Goal: Task Accomplishment & Management: Use online tool/utility

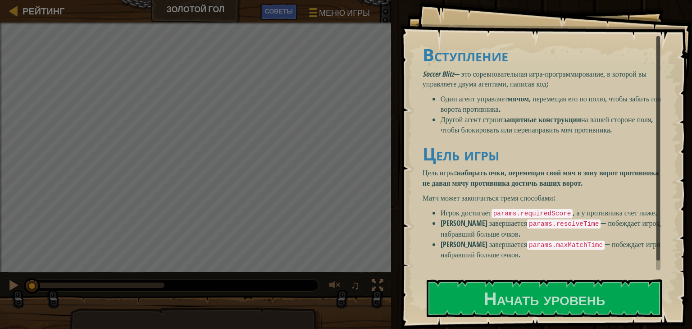
click at [503, 101] on font "Один агент управляет" at bounding box center [474, 99] width 67 height 10
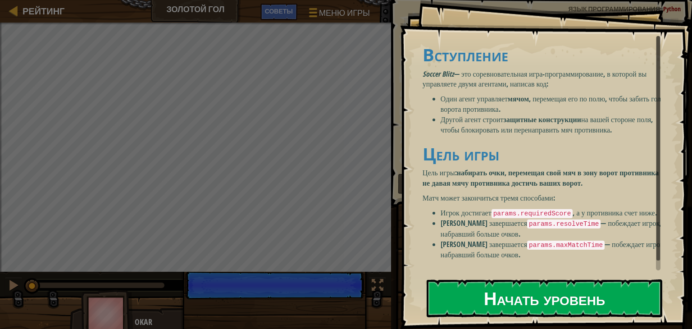
click at [590, 288] on font "Начать уровень" at bounding box center [544, 298] width 121 height 24
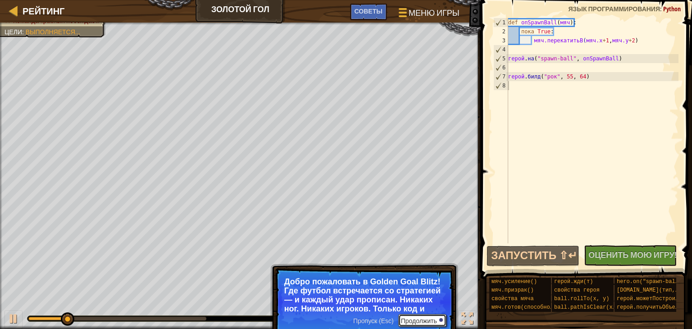
click at [422, 318] on font "Продолжить" at bounding box center [419, 320] width 36 height 7
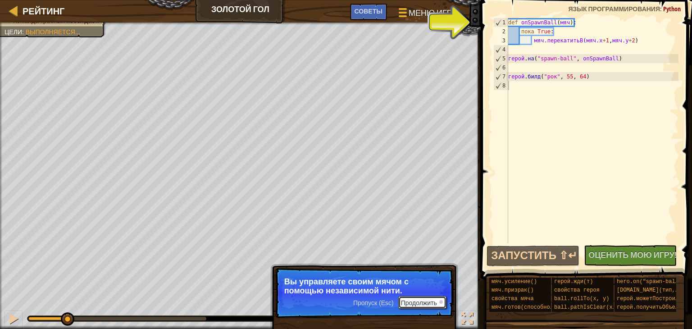
click at [434, 307] on button "Продолжить" at bounding box center [422, 302] width 48 height 13
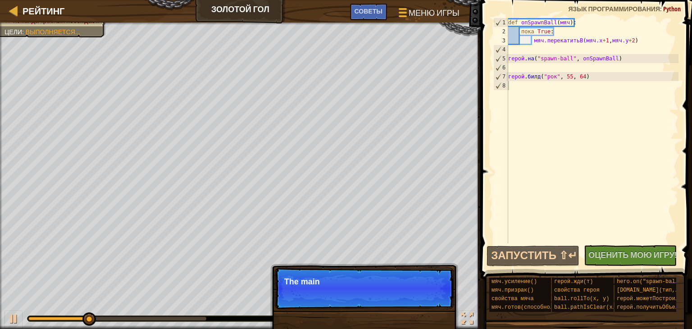
click at [434, 301] on p "Пропуск (Esc) Продолжить The main" at bounding box center [364, 288] width 179 height 41
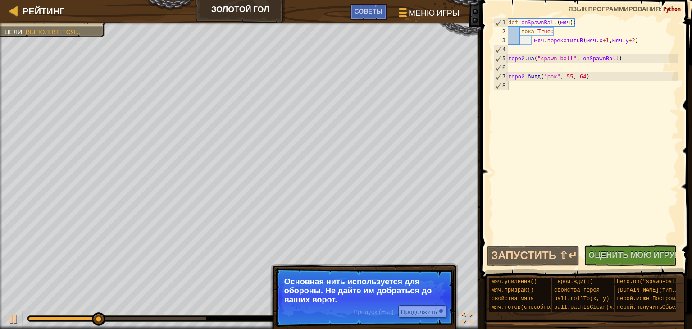
click at [434, 301] on p "Основная нить используется для обороны. Не дайте им добраться до ваших ворот." at bounding box center [364, 290] width 160 height 27
click at [426, 311] on font "Продолжить" at bounding box center [419, 311] width 36 height 7
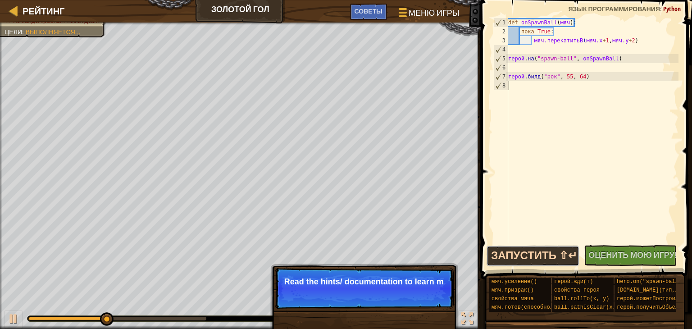
click at [526, 250] on button "Запустить ⇧↵" at bounding box center [533, 256] width 93 height 21
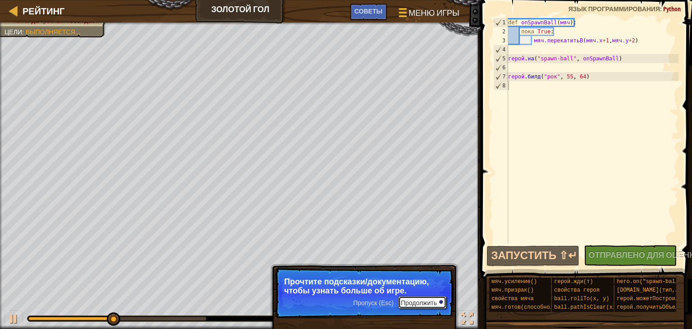
click at [412, 301] on font "Продолжить" at bounding box center [419, 302] width 36 height 7
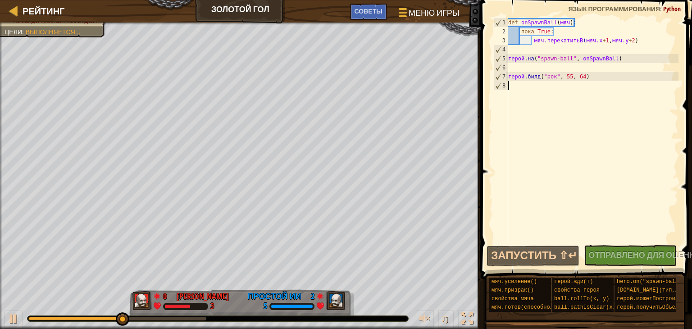
type textarea "h"
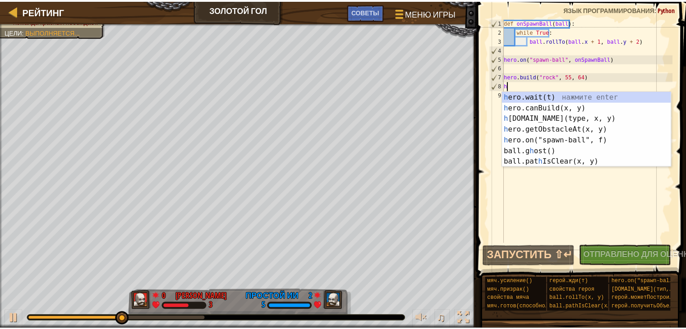
scroll to position [4, 0]
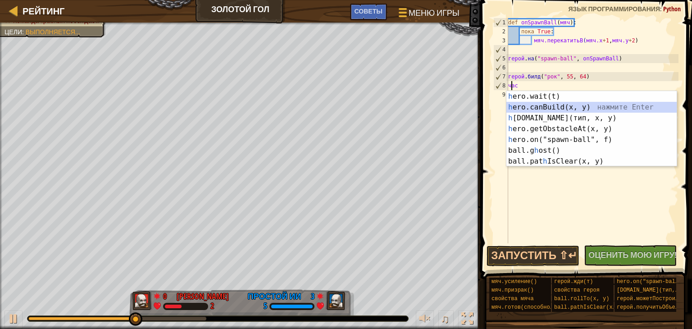
drag, startPoint x: 525, startPoint y: 106, endPoint x: 553, endPoint y: 202, distance: 100.7
click at [553, 0] on body "Рейтинг Золотой гол Меню игры Готово Советы 1 [DEMOGRAPHIC_DATA] XXXXXXXXXXXXXX…" at bounding box center [346, 0] width 692 height 0
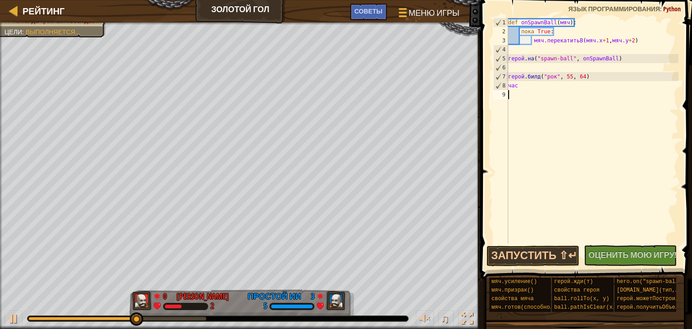
click at [553, 202] on div "def onSpawnBall ( мяч ) : пока True : мяч.перекатитьВ ( мяч.x + 1 , мяч.y + 2 )…" at bounding box center [593, 139] width 172 height 243
click at [18, 11] on div at bounding box center [13, 10] width 11 height 11
